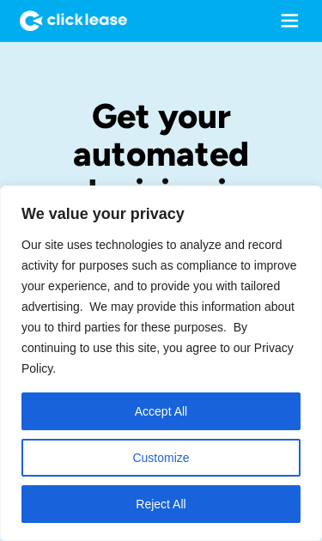
click at [146, 501] on button "Reject All" at bounding box center [160, 504] width 279 height 38
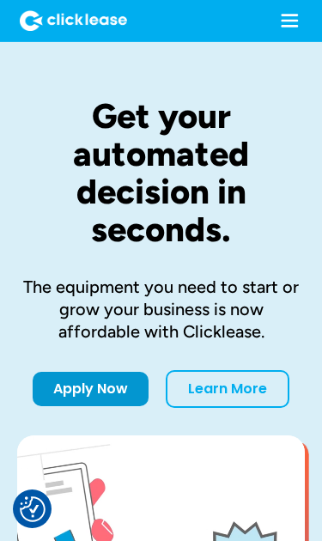
click at [87, 378] on link "Apply Now" at bounding box center [91, 389] width 116 height 34
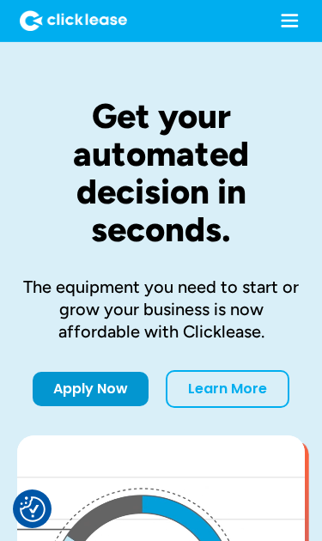
click at [116, 386] on link "Apply Now" at bounding box center [91, 389] width 116 height 34
